Goal: Task Accomplishment & Management: Use online tool/utility

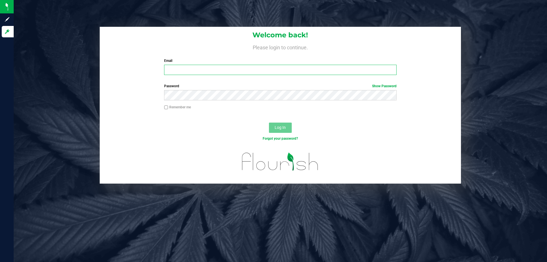
click at [181, 69] on input "Email" at bounding box center [280, 70] width 232 height 10
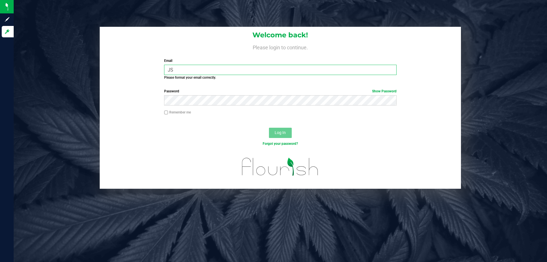
type input "J"
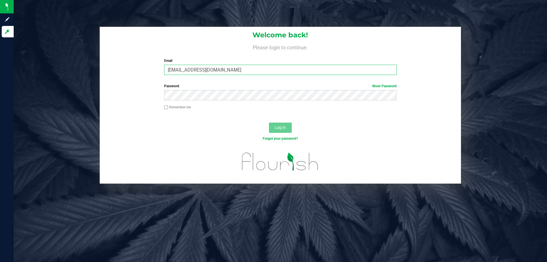
type input "[EMAIL_ADDRESS][DOMAIN_NAME]"
click at [269, 122] on button "Log In" at bounding box center [280, 127] width 23 height 10
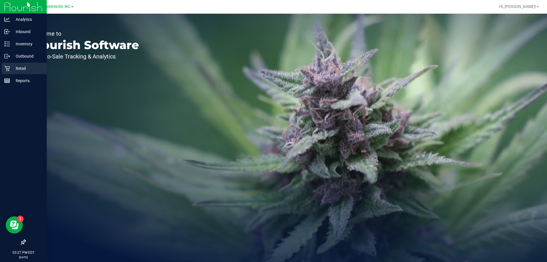
click at [24, 72] on div "Retail" at bounding box center [24, 68] width 45 height 11
